Goal: Task Accomplishment & Management: Manage account settings

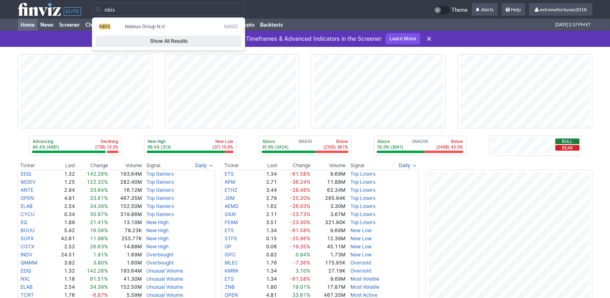
type input "nbis"
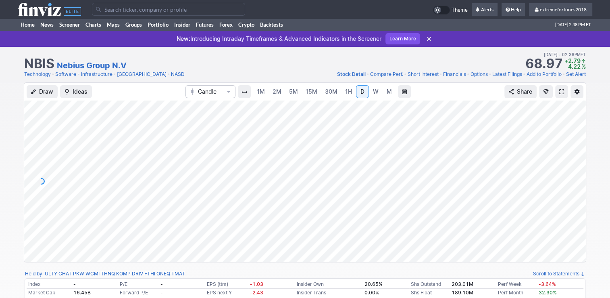
click at [560, 94] on span at bounding box center [561, 91] width 5 height 6
click at [544, 75] on link "Add to Portfolio" at bounding box center [544, 74] width 35 height 8
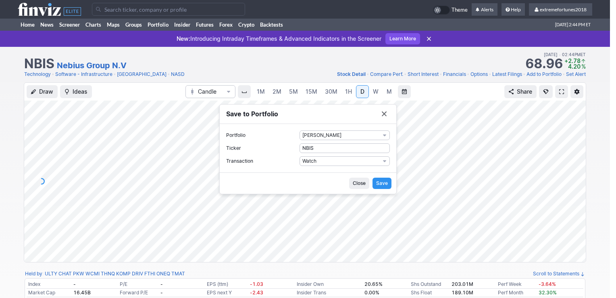
click at [382, 181] on span "Save" at bounding box center [382, 183] width 12 height 8
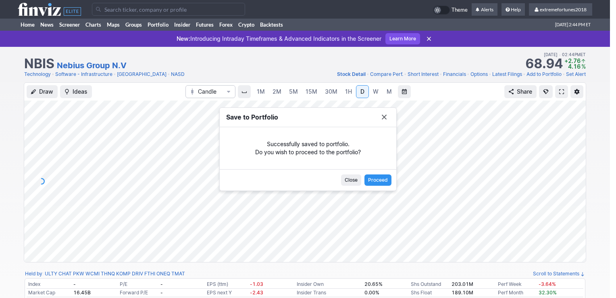
click at [382, 180] on span "Proceed" at bounding box center [378, 180] width 20 height 8
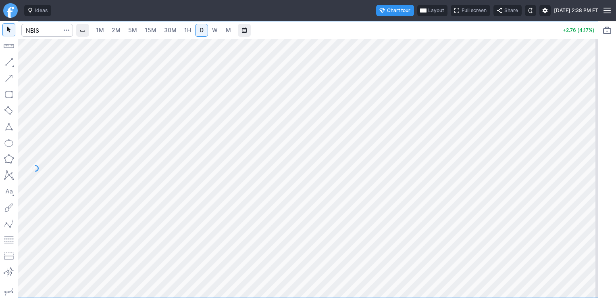
click at [428, 13] on span "Layout" at bounding box center [436, 10] width 16 height 8
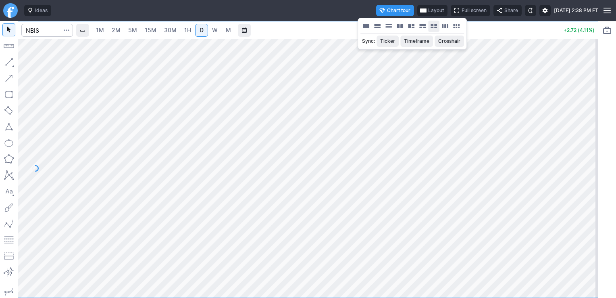
click at [431, 28] on button "Layout" at bounding box center [433, 26] width 11 height 11
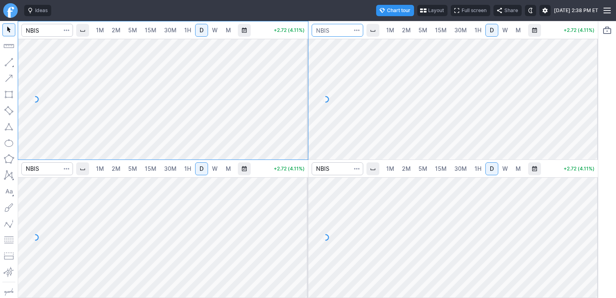
click at [342, 31] on input "Search" at bounding box center [338, 30] width 52 height 13
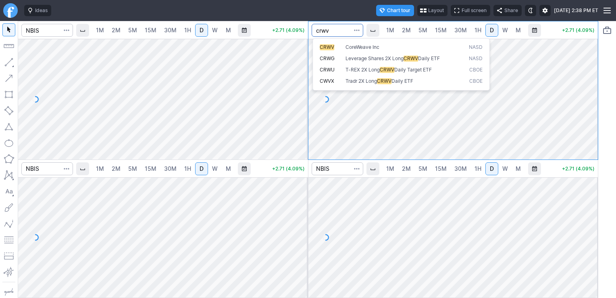
type input "crwv"
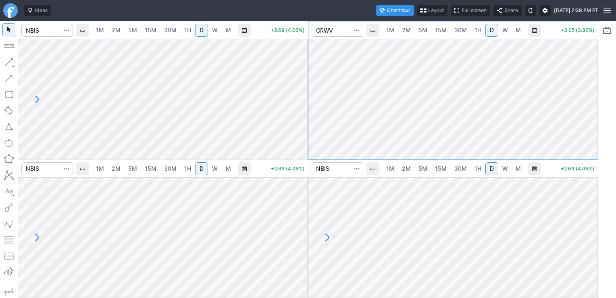
drag, startPoint x: 585, startPoint y: 98, endPoint x: 587, endPoint y: 107, distance: 9.9
click at [587, 107] on div at bounding box center [589, 97] width 17 height 100
click at [508, 33] on link "W" at bounding box center [505, 30] width 13 height 13
drag, startPoint x: 584, startPoint y: 65, endPoint x: 590, endPoint y: 96, distance: 30.8
click at [590, 96] on div at bounding box center [589, 97] width 17 height 100
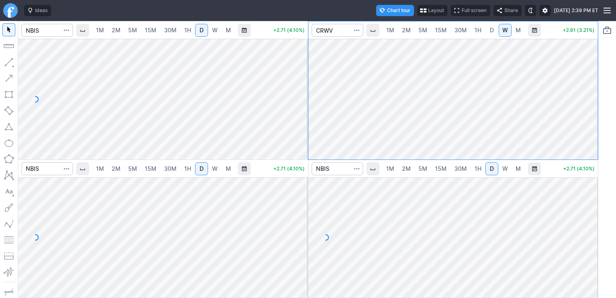
click at [592, 107] on div at bounding box center [589, 97] width 17 height 100
click at [503, 169] on span "W" at bounding box center [505, 168] width 6 height 7
drag, startPoint x: 588, startPoint y: 219, endPoint x: 581, endPoint y: 214, distance: 9.2
click at [588, 223] on div at bounding box center [589, 235] width 17 height 100
click at [516, 168] on span "M" at bounding box center [518, 168] width 5 height 7
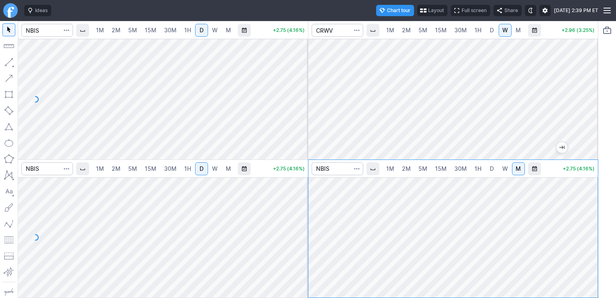
drag, startPoint x: 588, startPoint y: 196, endPoint x: 591, endPoint y: 227, distance: 31.9
click at [591, 227] on div at bounding box center [589, 235] width 17 height 100
click at [504, 170] on span "W" at bounding box center [505, 168] width 6 height 7
drag, startPoint x: 584, startPoint y: 195, endPoint x: 586, endPoint y: 206, distance: 11.0
click at [586, 206] on div at bounding box center [589, 235] width 17 height 100
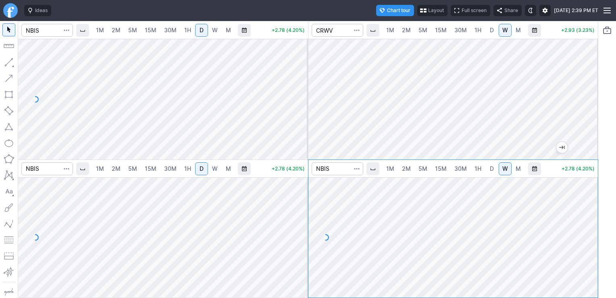
drag, startPoint x: 586, startPoint y: 210, endPoint x: 587, endPoint y: 223, distance: 12.5
click at [587, 223] on div at bounding box center [589, 235] width 17 height 100
click at [493, 172] on link "D" at bounding box center [492, 168] width 13 height 13
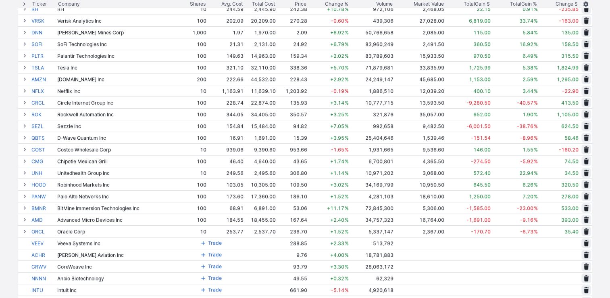
scroll to position [605, 0]
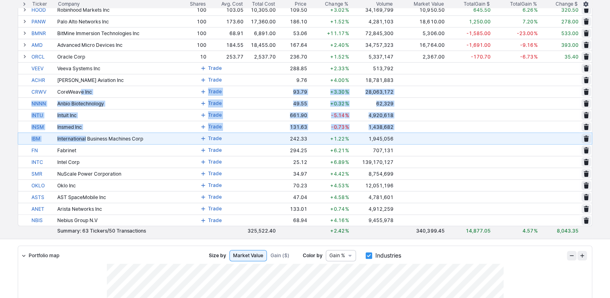
drag, startPoint x: 80, startPoint y: 89, endPoint x: 85, endPoint y: 134, distance: 45.9
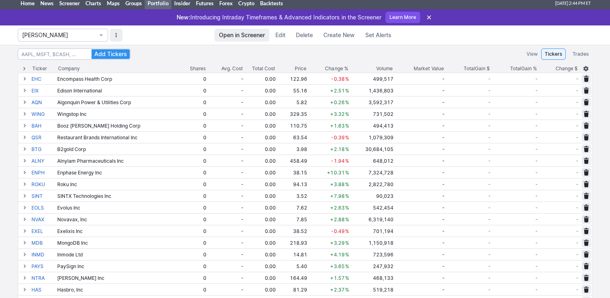
scroll to position [0, 0]
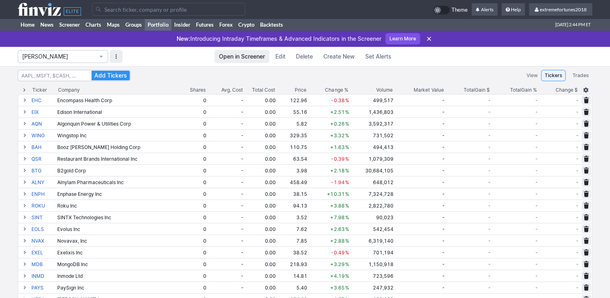
click at [284, 59] on span "Edit" at bounding box center [280, 56] width 10 height 8
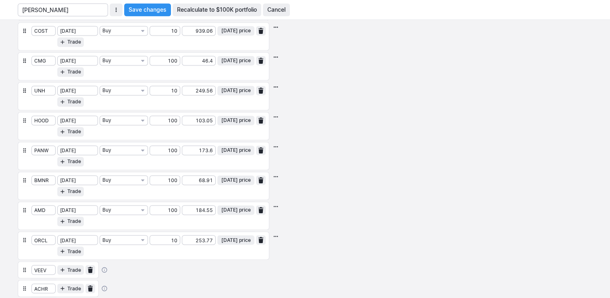
scroll to position [1532, 0]
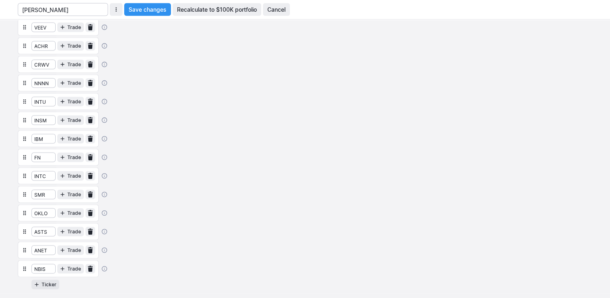
drag, startPoint x: 24, startPoint y: 58, endPoint x: 27, endPoint y: 101, distance: 43.2
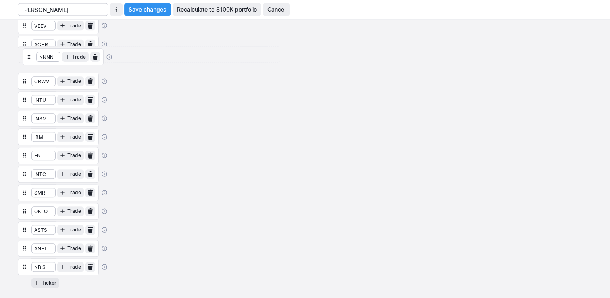
scroll to position [1523, 0]
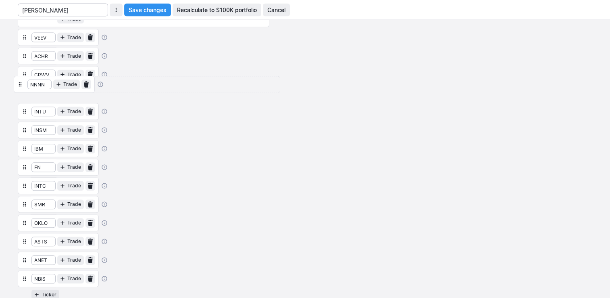
drag, startPoint x: 27, startPoint y: 101, endPoint x: 21, endPoint y: 93, distance: 9.8
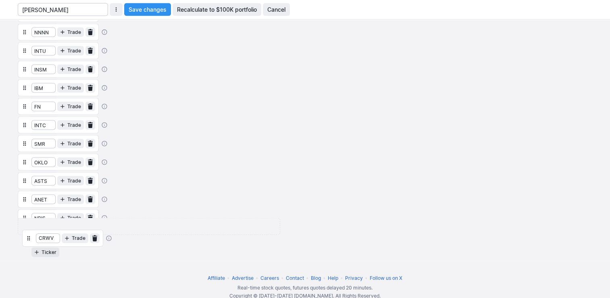
scroll to position [1569, 0]
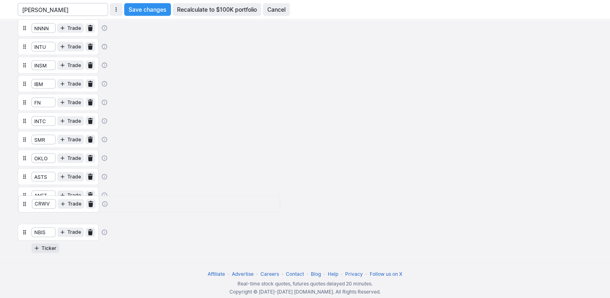
drag, startPoint x: 23, startPoint y: 70, endPoint x: 23, endPoint y: 210, distance: 139.9
click at [148, 15] on button "Save changes" at bounding box center [147, 9] width 47 height 13
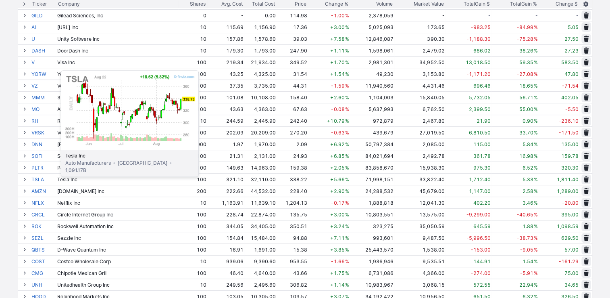
scroll to position [440, 0]
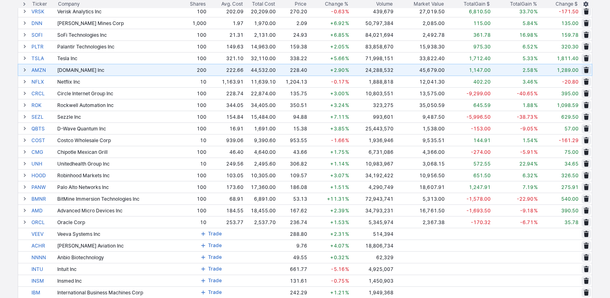
click at [25, 69] on span at bounding box center [24, 70] width 5 height 6
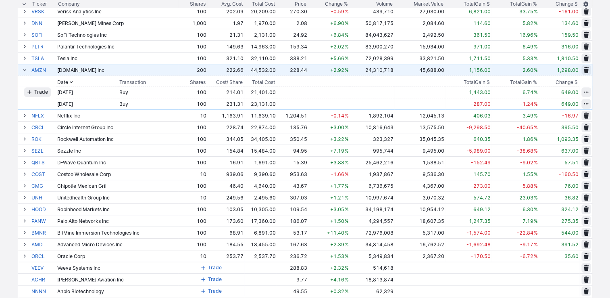
click at [25, 71] on span at bounding box center [24, 70] width 5 height 6
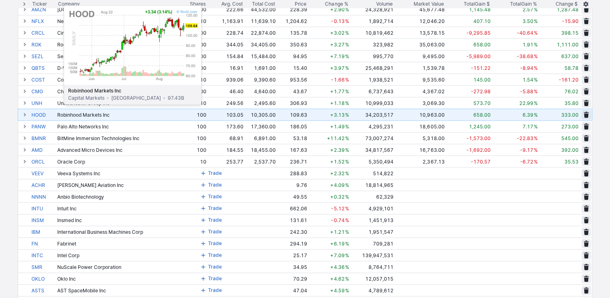
scroll to position [520, 0]
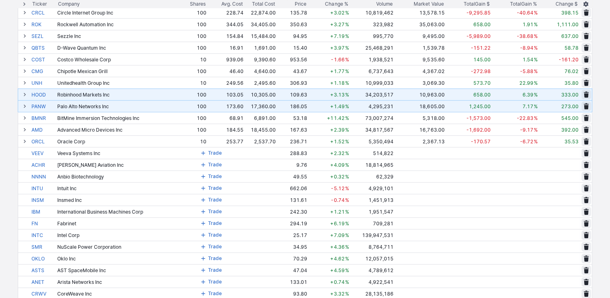
click at [26, 106] on span at bounding box center [24, 106] width 5 height 6
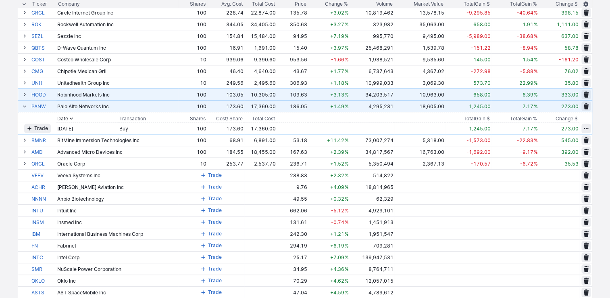
click at [25, 105] on span at bounding box center [24, 106] width 5 height 6
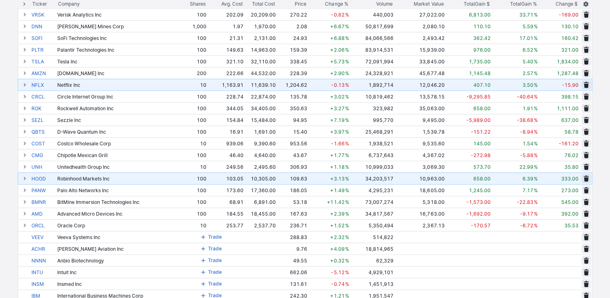
scroll to position [399, 0]
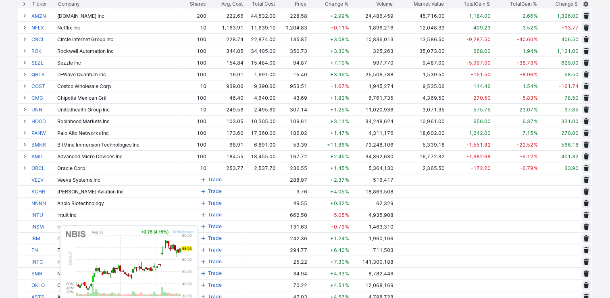
scroll to position [486, 0]
